Goal: Transaction & Acquisition: Purchase product/service

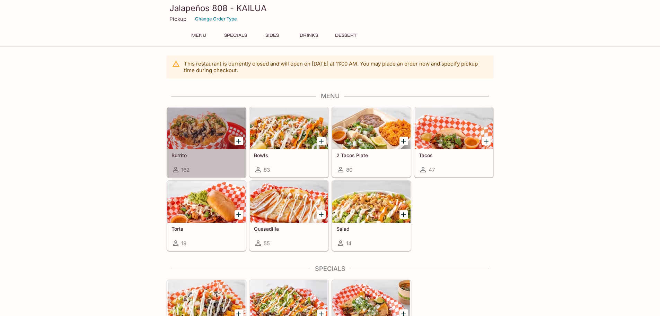
click at [194, 155] on h5 "Burrito" at bounding box center [207, 155] width 70 height 6
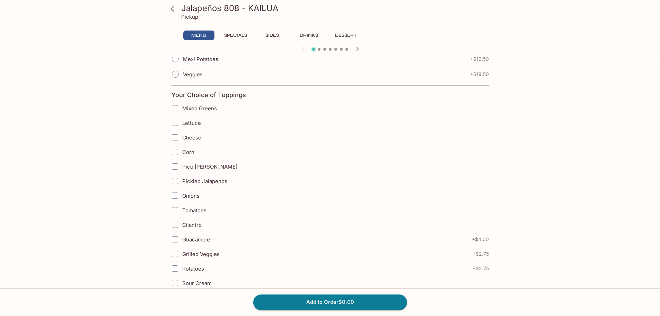
scroll to position [139, 0]
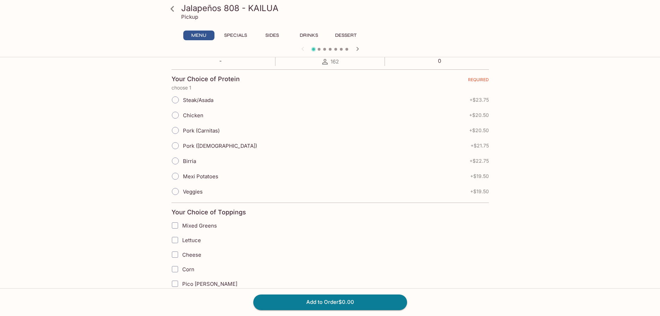
click at [203, 103] on label "Steak/Asada" at bounding box center [191, 99] width 46 height 15
click at [183, 103] on input "Steak/Asada" at bounding box center [175, 100] width 15 height 15
radio input "true"
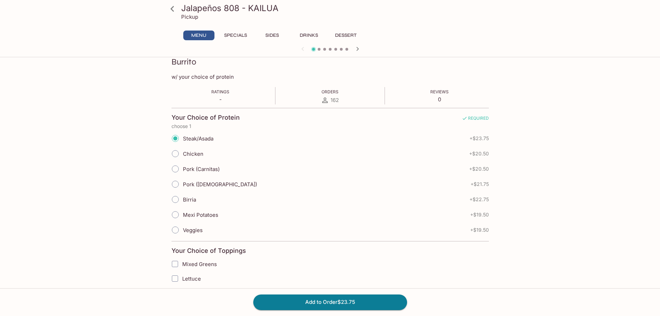
scroll to position [173, 0]
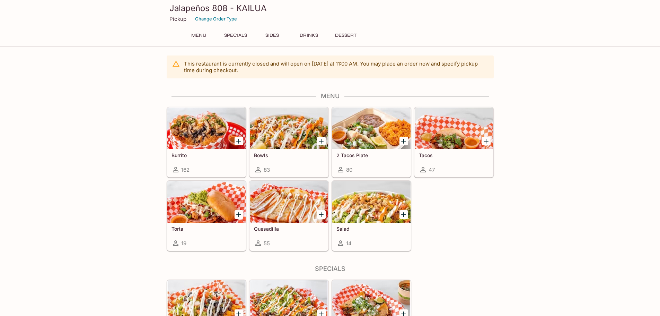
click at [293, 150] on div "Bowls 83" at bounding box center [289, 163] width 78 height 28
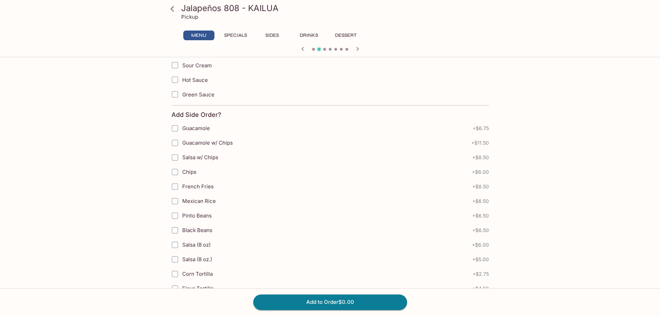
scroll to position [553, 0]
